Goal: Task Accomplishment & Management: Manage account settings

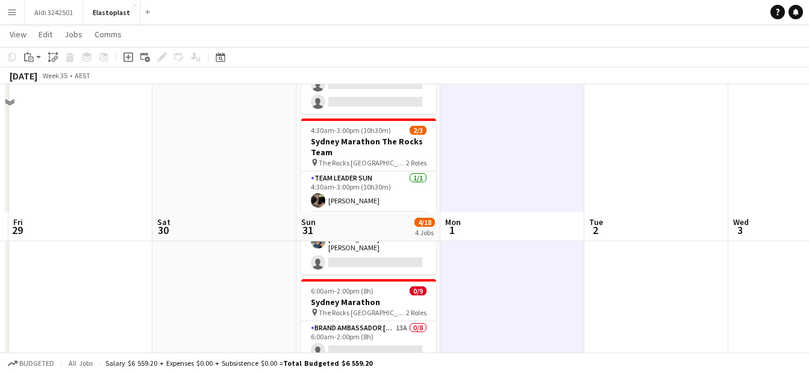
scroll to position [464, 0]
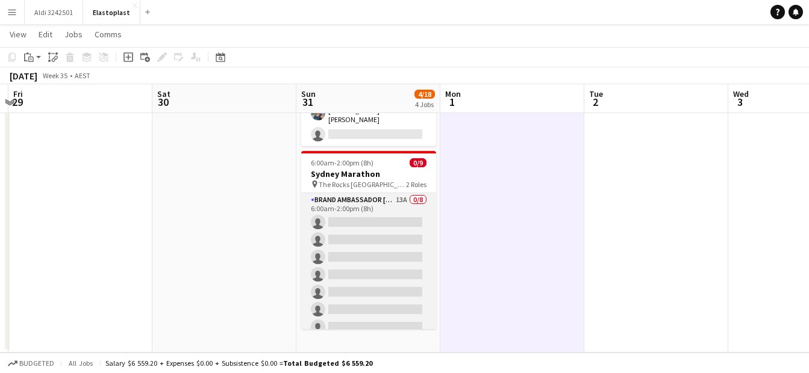
click at [412, 293] on app-card-role "Brand Ambassador Sun 13A 0/8 6:00am-2:00pm (8h) single-neutral-actions single-n…" at bounding box center [368, 274] width 135 height 163
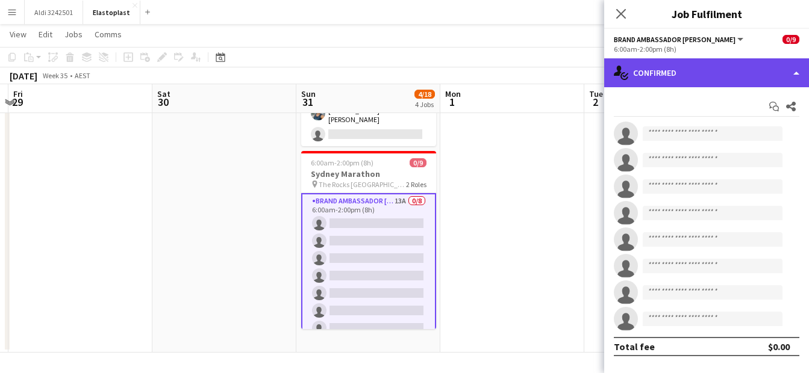
click at [690, 73] on div "single-neutral-actions-check-2 Confirmed" at bounding box center [706, 72] width 205 height 29
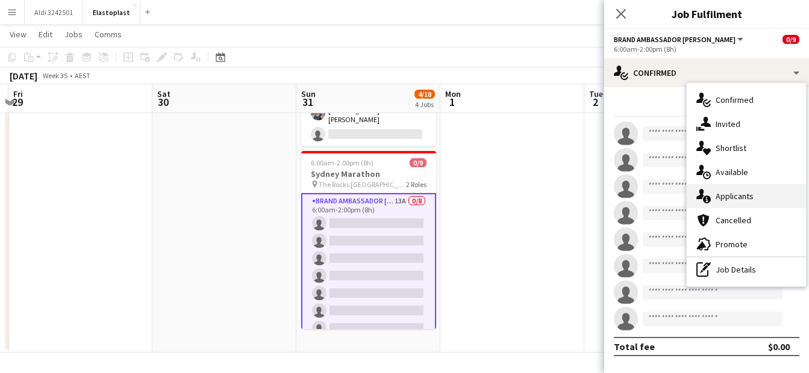
click at [762, 199] on div "single-neutral-actions-information Applicants" at bounding box center [745, 196] width 119 height 24
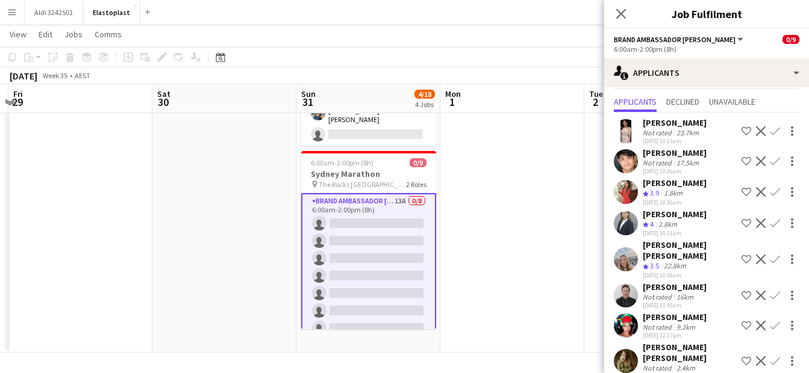
scroll to position [0, 0]
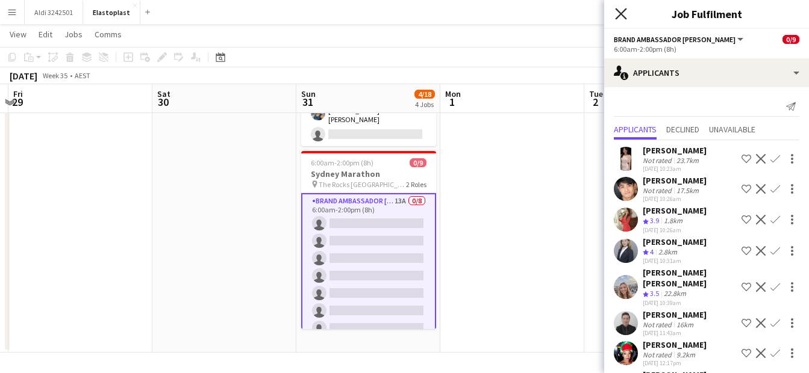
click at [619, 14] on icon "Close pop-in" at bounding box center [620, 13] width 11 height 11
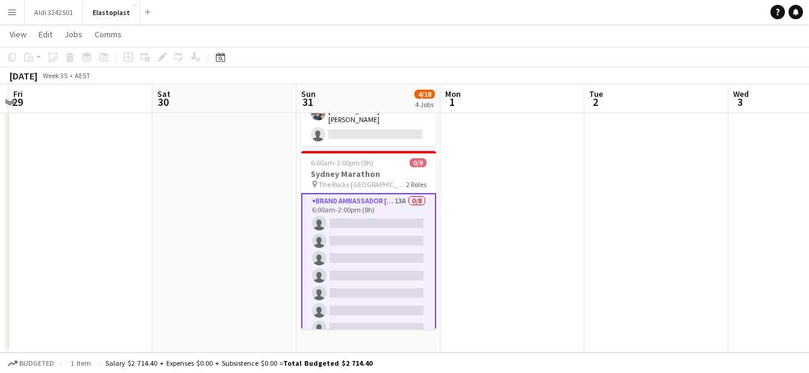
click at [10, 14] on app-icon "Menu" at bounding box center [12, 12] width 10 height 10
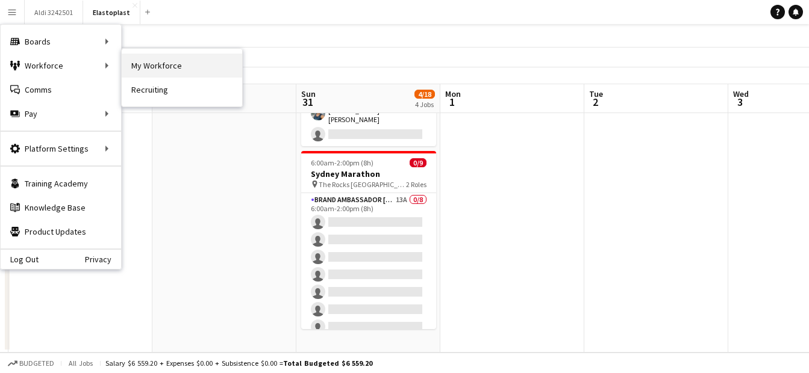
click at [154, 66] on link "My Workforce" at bounding box center [182, 66] width 120 height 24
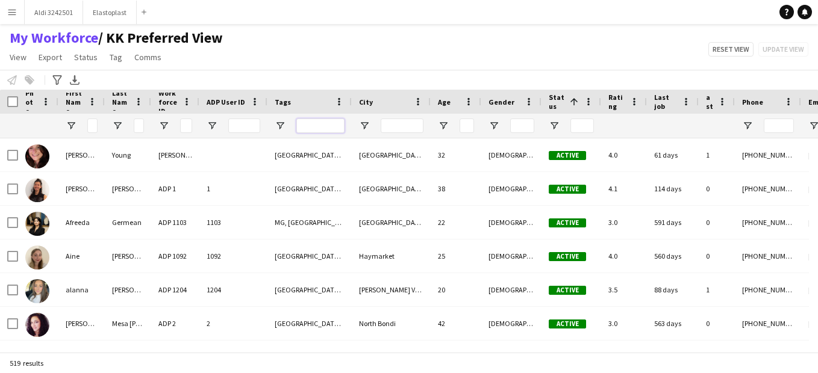
click at [329, 120] on input "Tags Filter Input" at bounding box center [320, 126] width 48 height 14
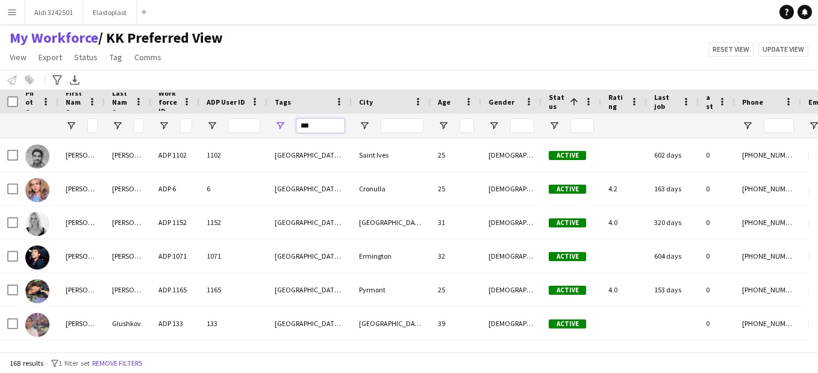
scroll to position [193, 0]
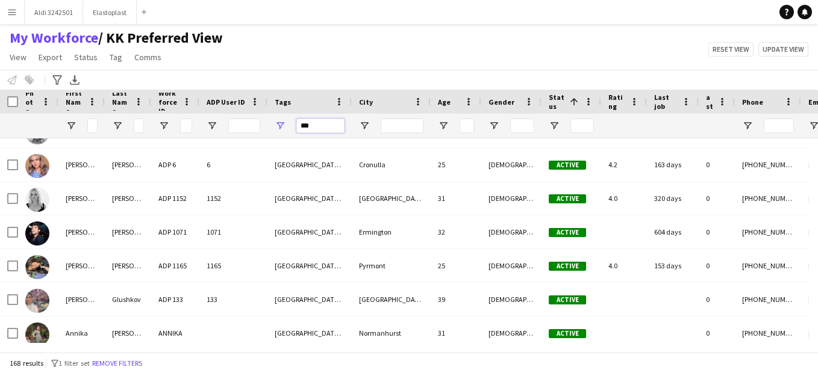
type input "***"
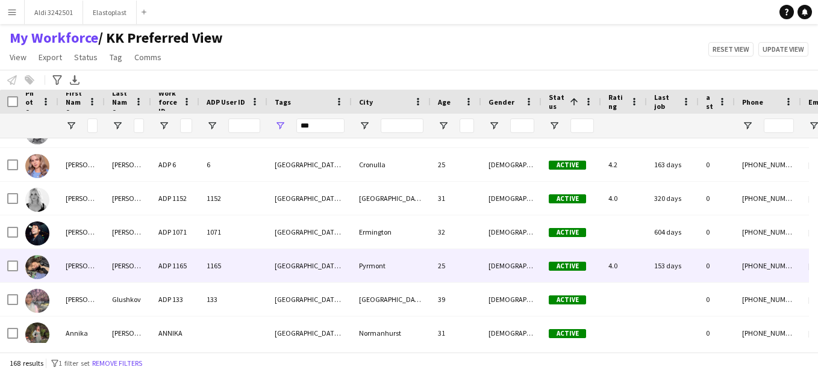
click at [320, 263] on div "[GEOGRAPHIC_DATA], [GEOGRAPHIC_DATA]" at bounding box center [309, 265] width 84 height 33
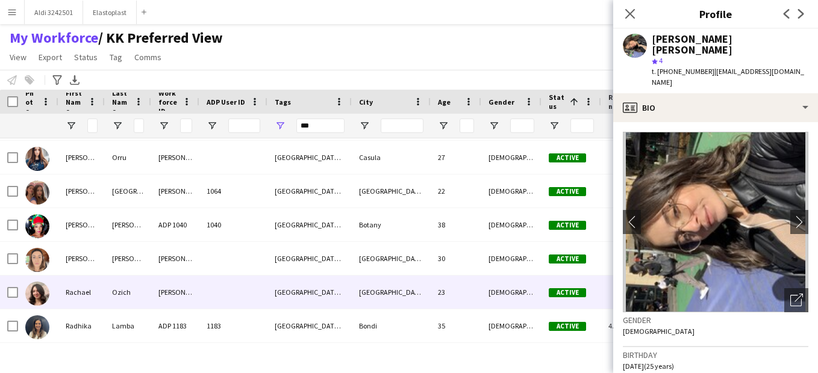
scroll to position [3201, 0]
